Goal: Use online tool/utility: Utilize a website feature to perform a specific function

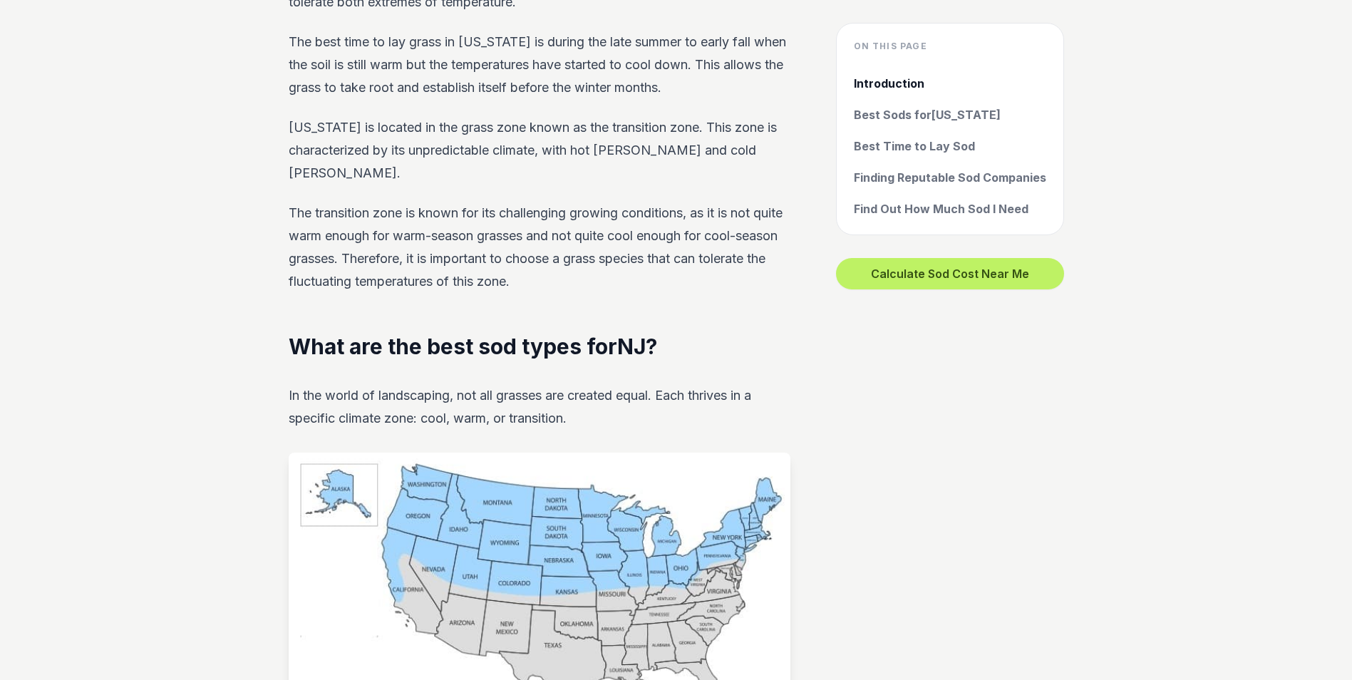
scroll to position [784, 0]
click at [914, 113] on link "Best Sods for [US_STATE]" at bounding box center [950, 114] width 192 height 17
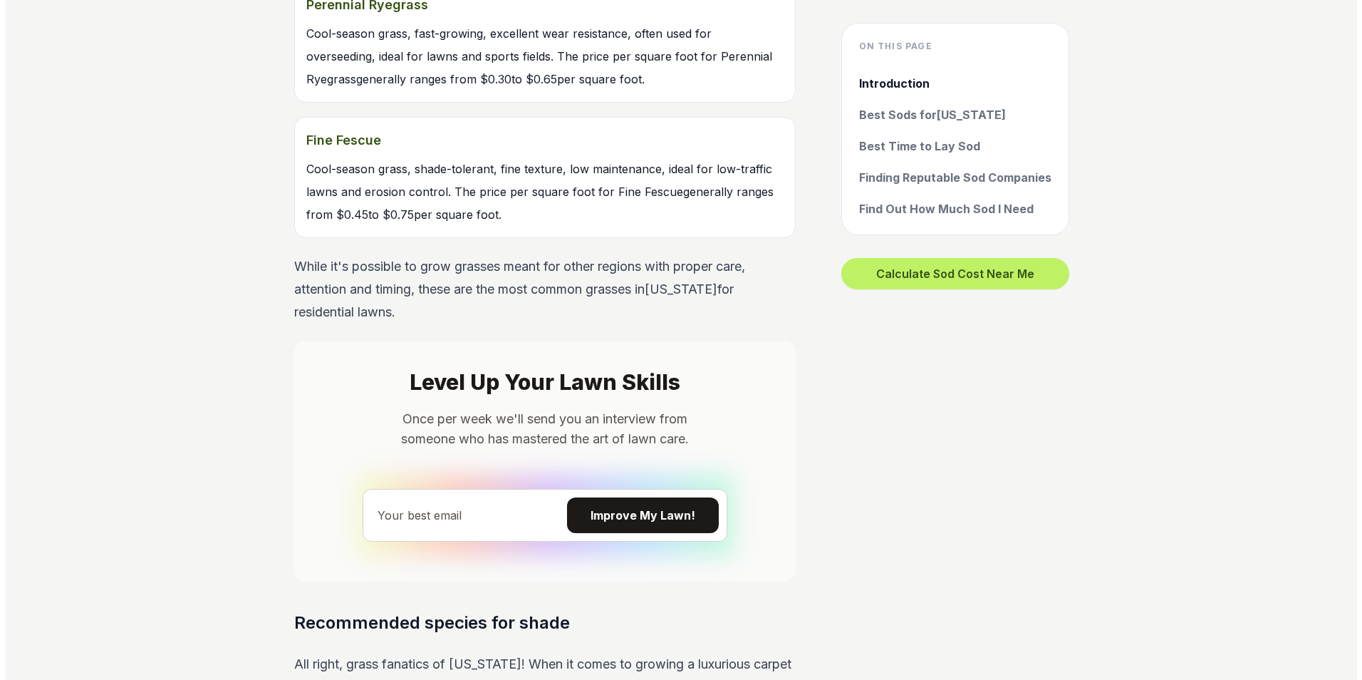
scroll to position [1948, 0]
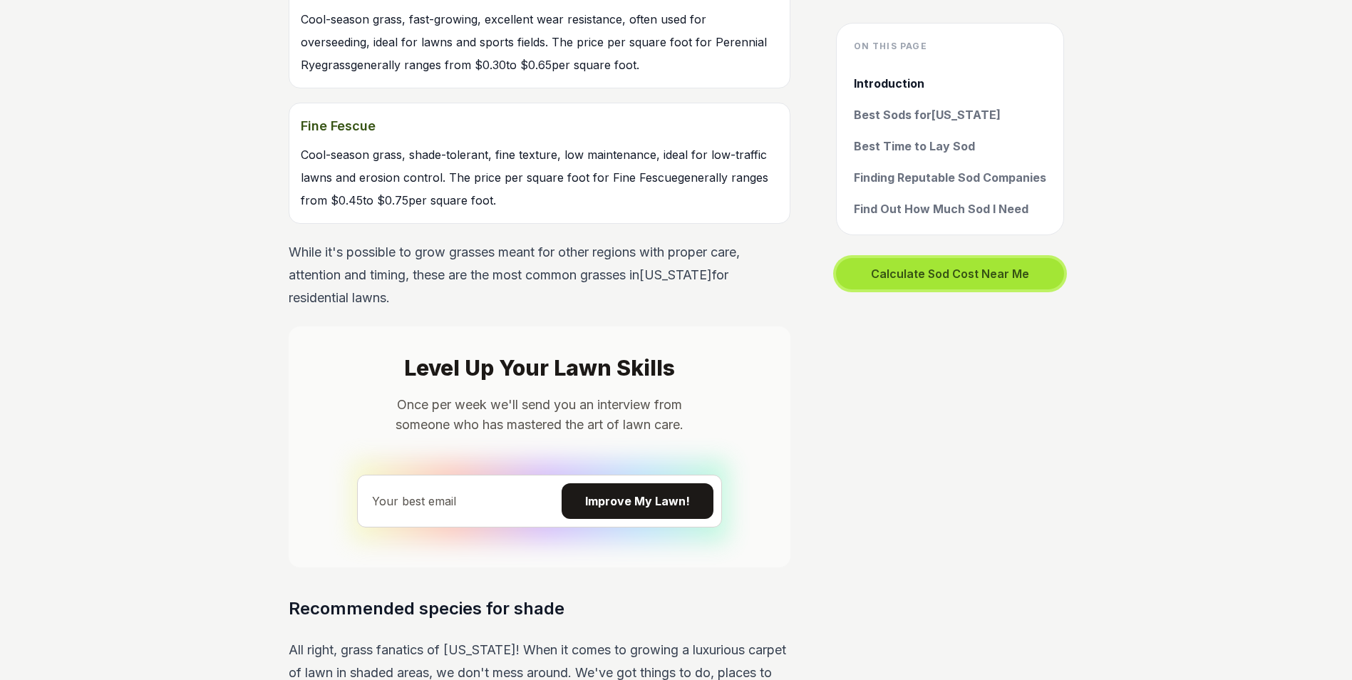
click at [943, 270] on button "Calculate Sod Cost Near Me" at bounding box center [950, 273] width 228 height 31
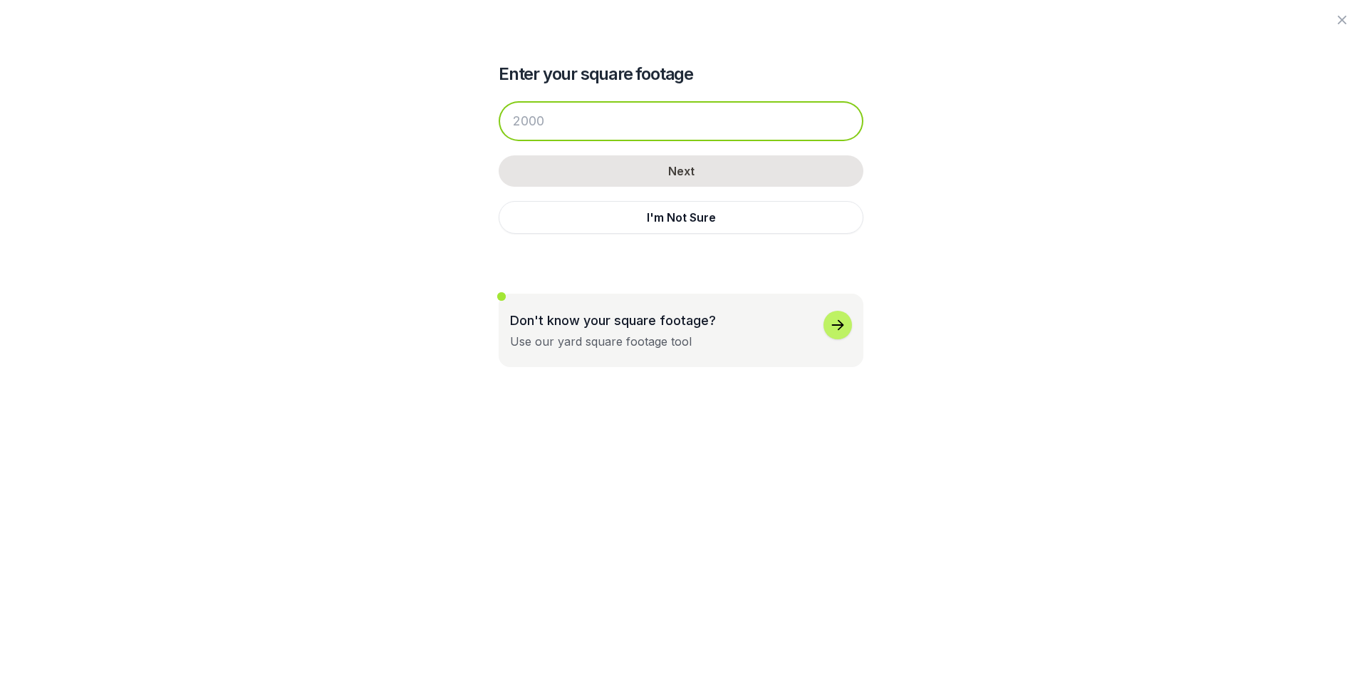
click at [575, 108] on input "number" at bounding box center [681, 121] width 365 height 40
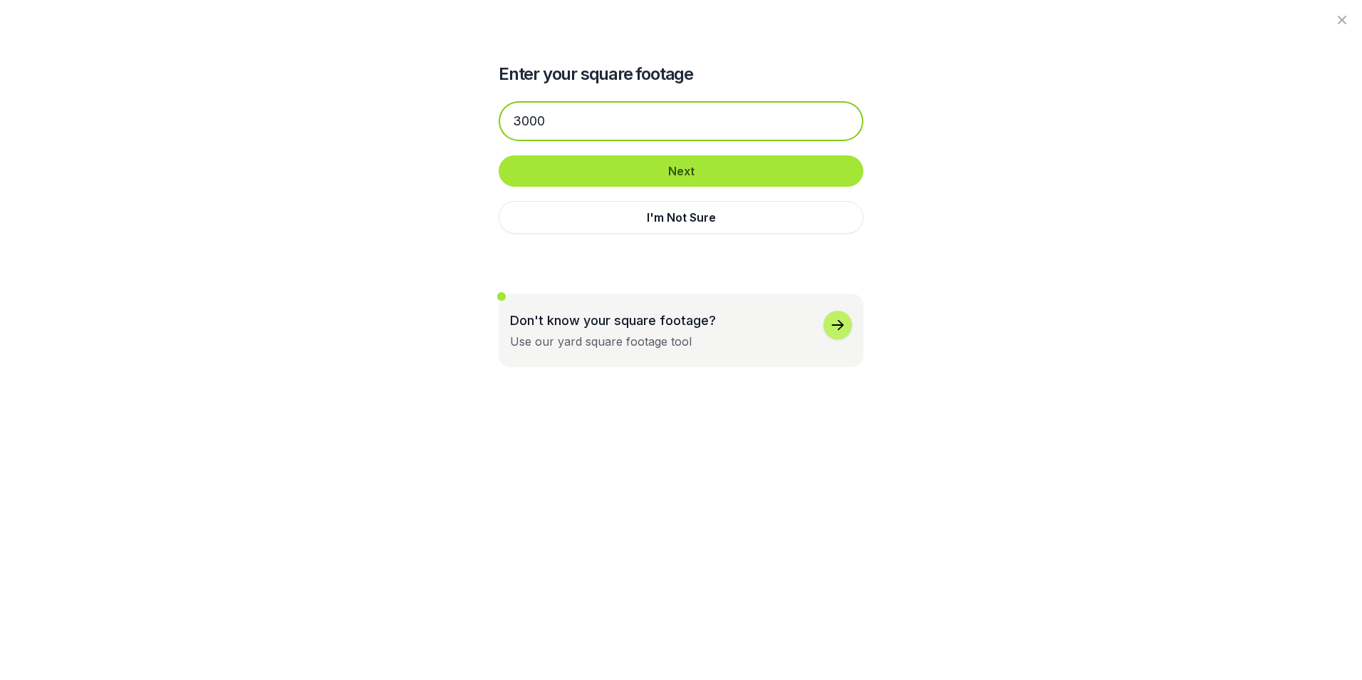
type input "3000"
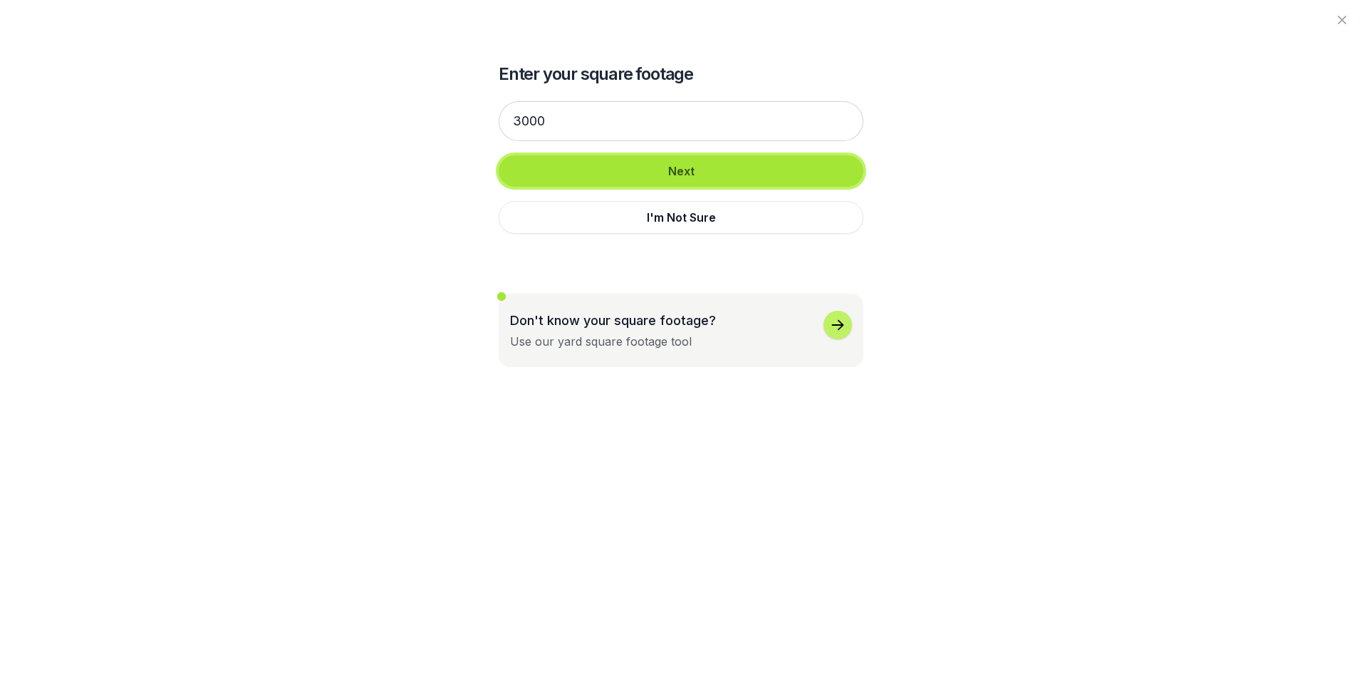
click at [681, 165] on button "Next" at bounding box center [681, 170] width 365 height 31
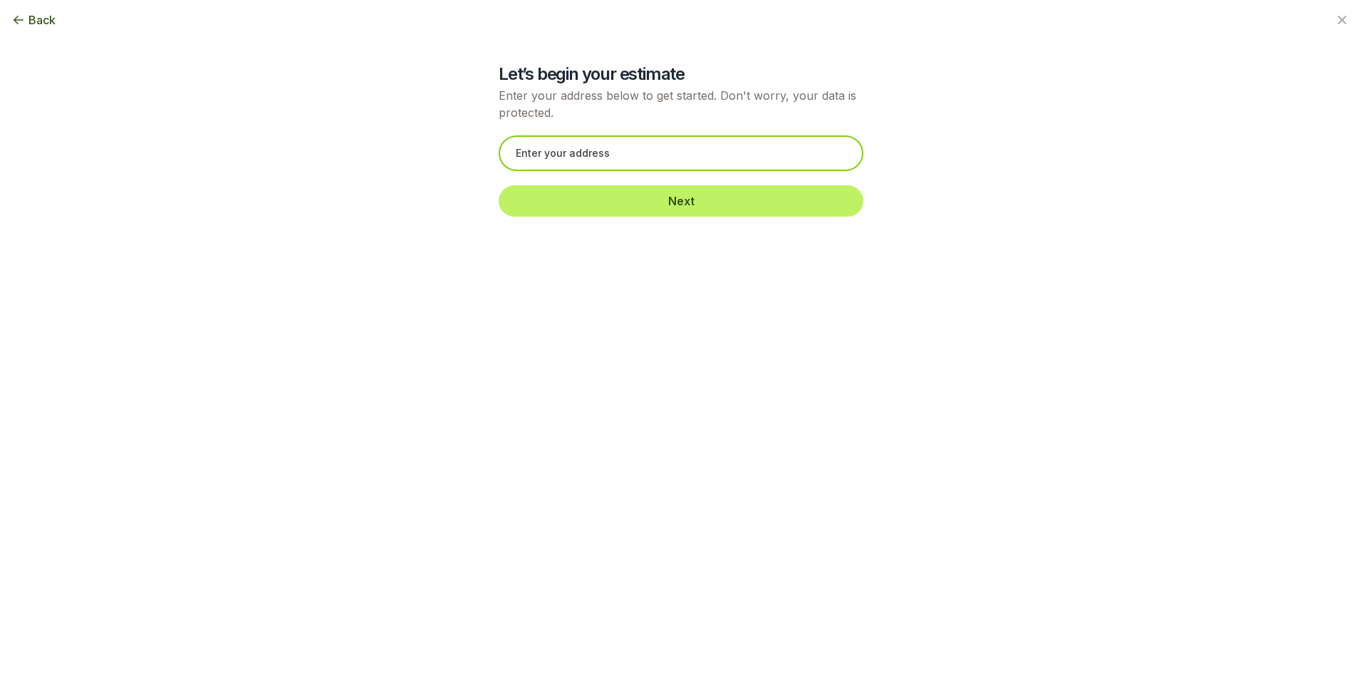
click at [681, 154] on input "text" at bounding box center [681, 153] width 365 height 36
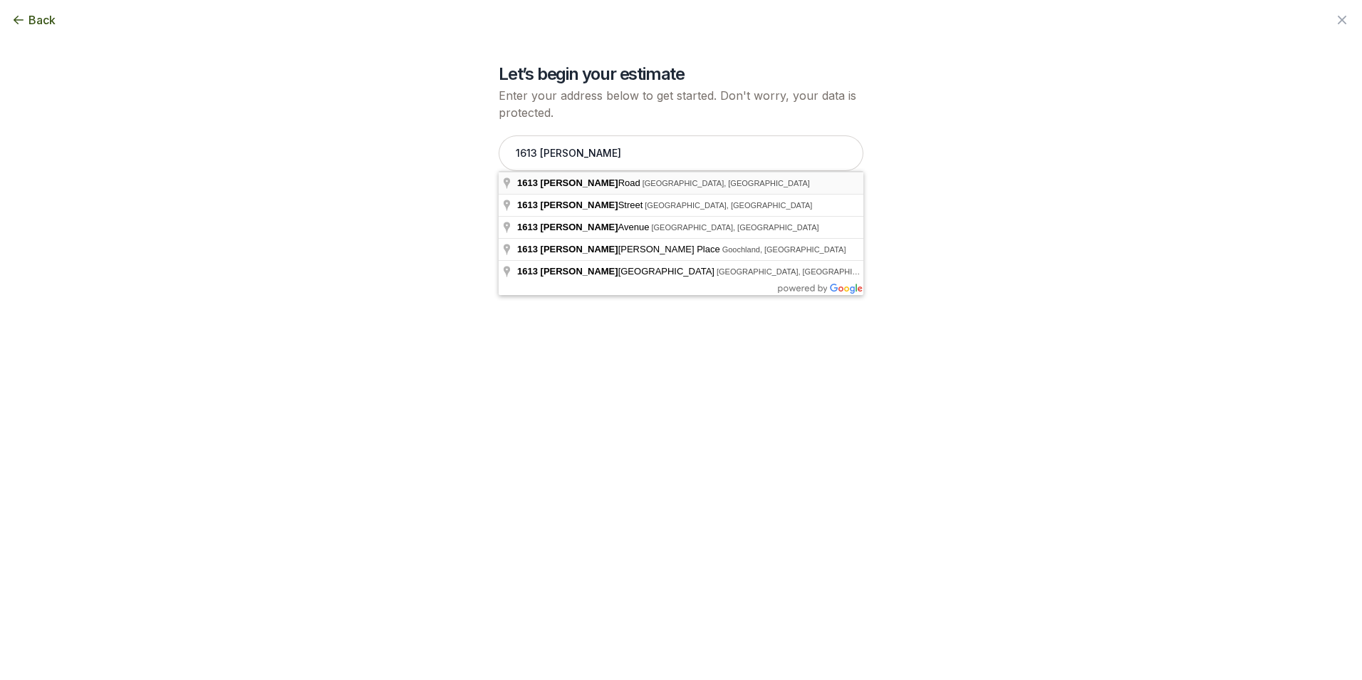
type input "[STREET_ADDRESS][PERSON_NAME]"
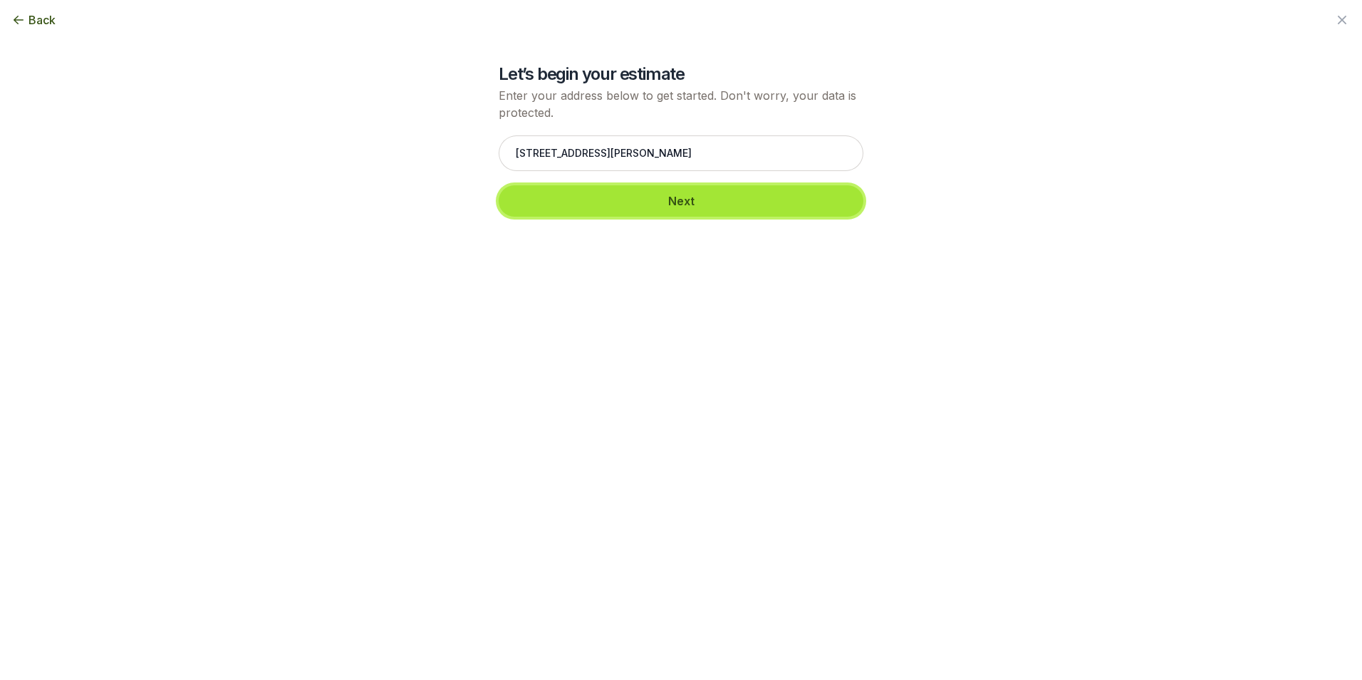
click at [670, 202] on button "Next" at bounding box center [681, 200] width 365 height 31
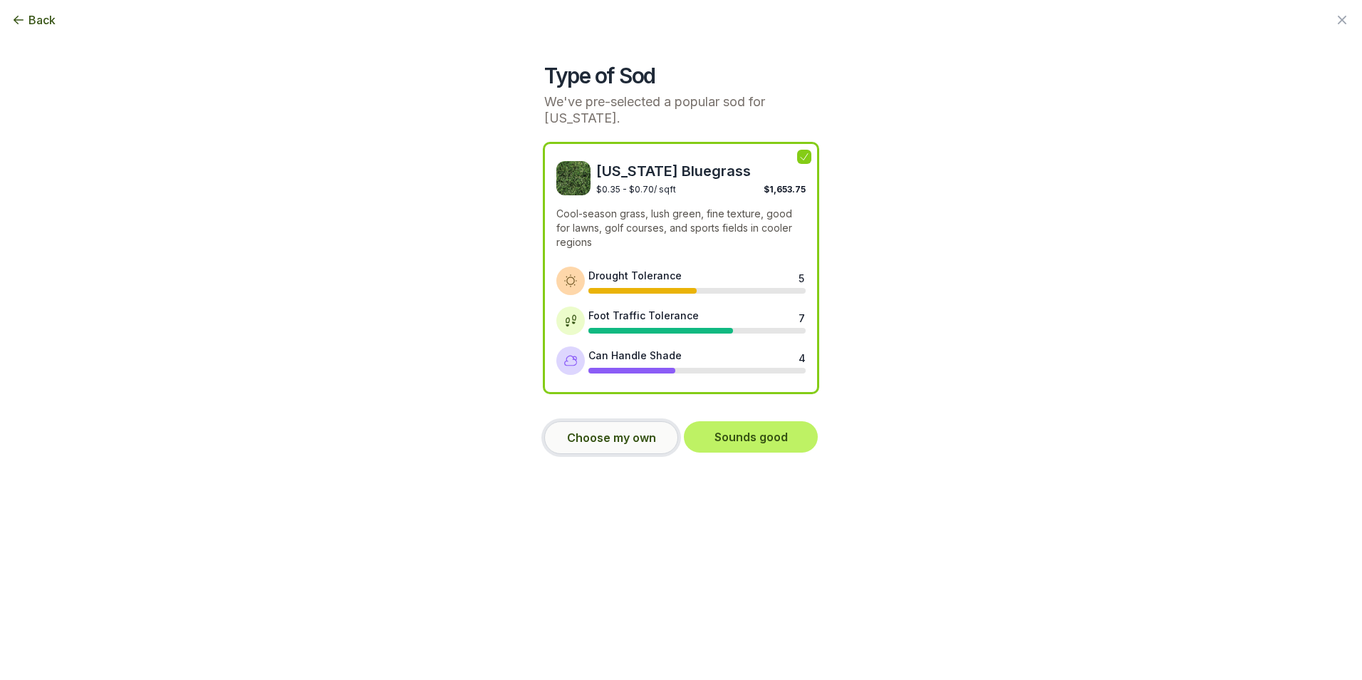
click at [608, 443] on button "Choose my own" at bounding box center [611, 437] width 134 height 33
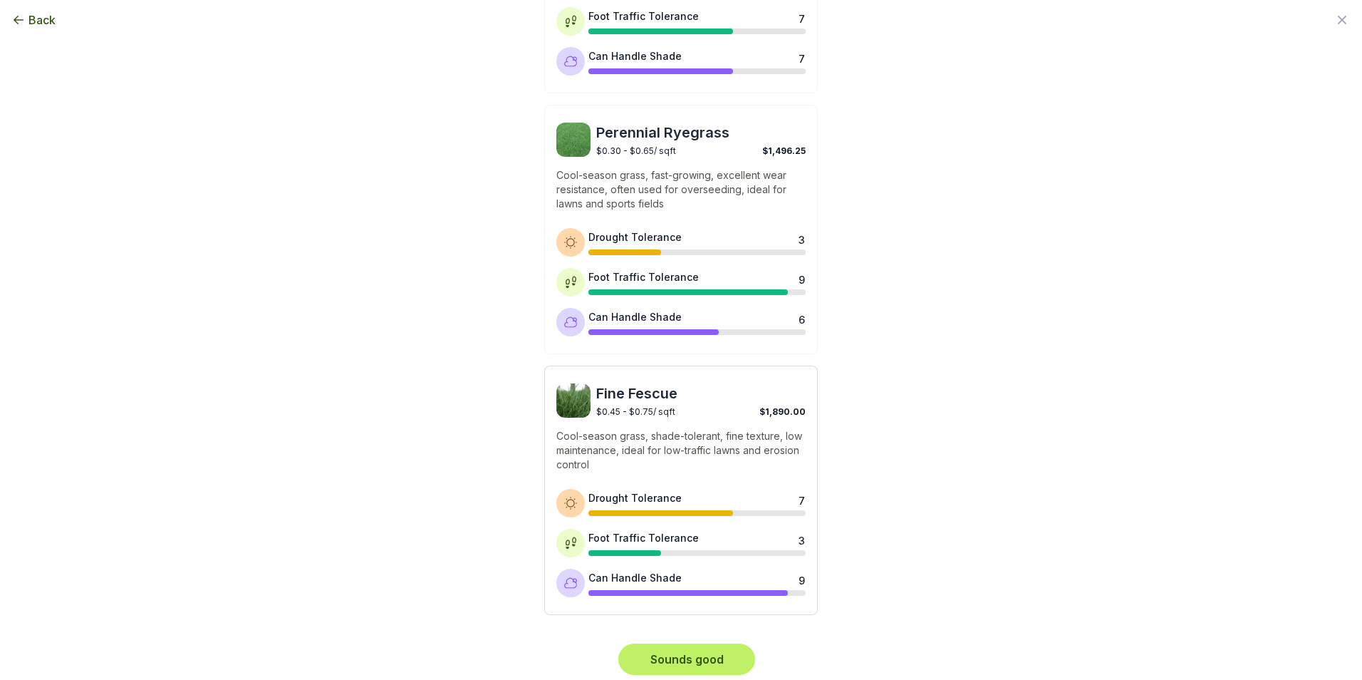
scroll to position [566, 0]
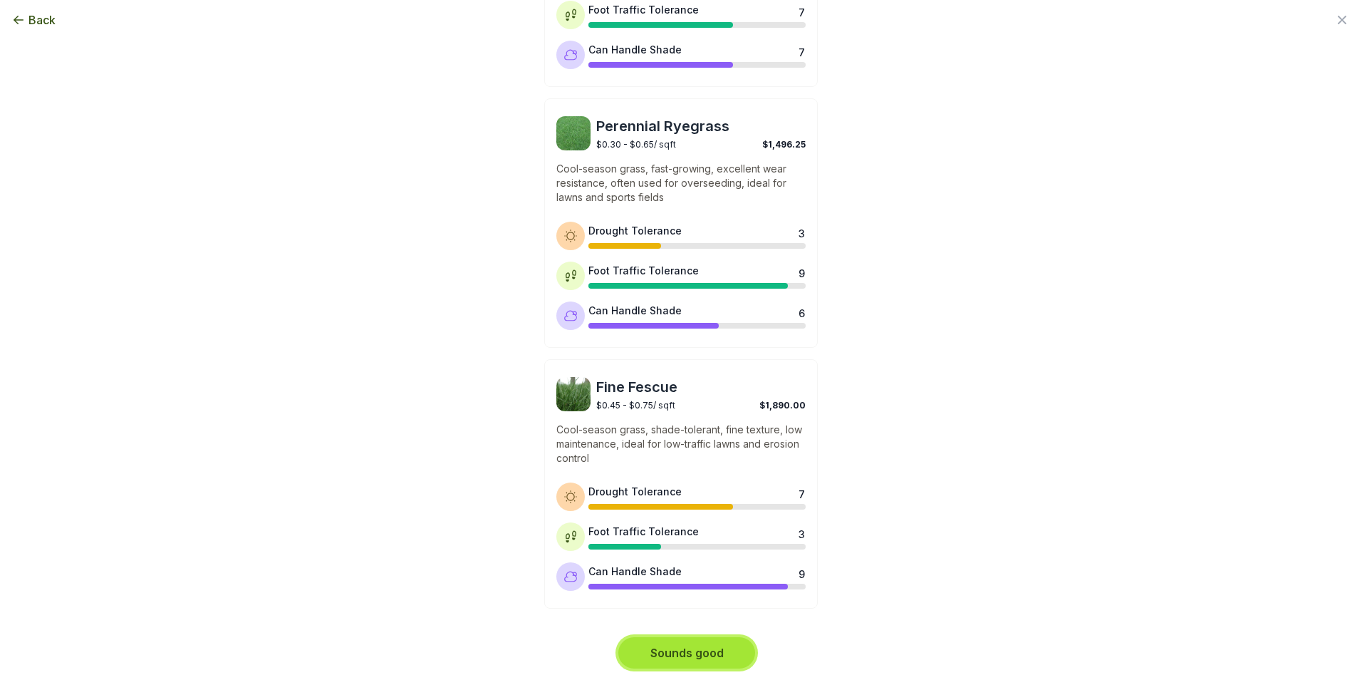
click at [706, 655] on button "Sounds good" at bounding box center [686, 652] width 137 height 31
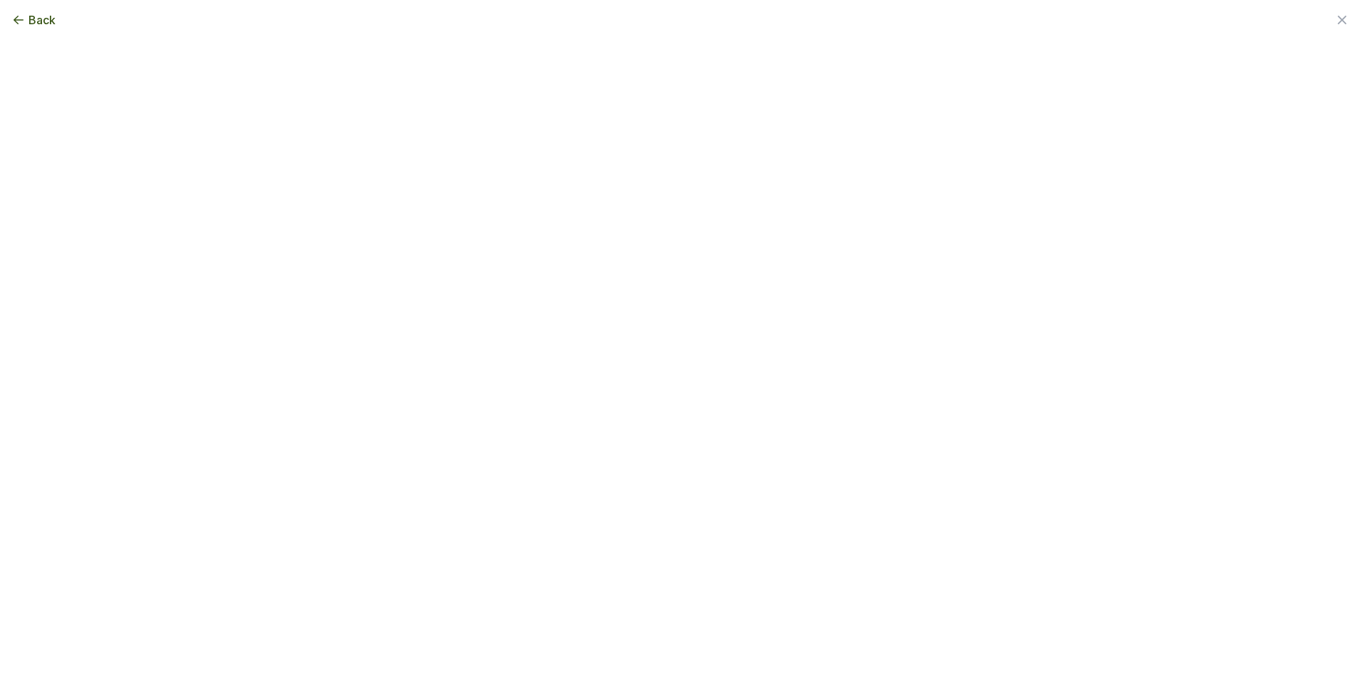
scroll to position [0, 0]
